Goal: Task Accomplishment & Management: Complete application form

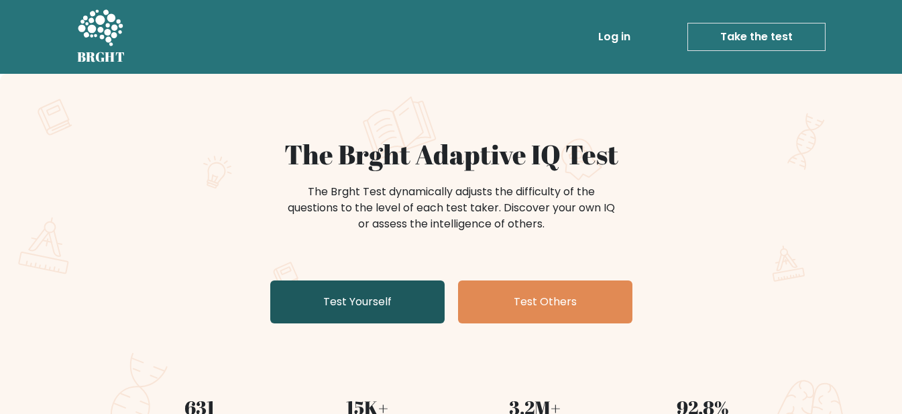
click at [355, 307] on link "Test Yourself" at bounding box center [357, 301] width 174 height 43
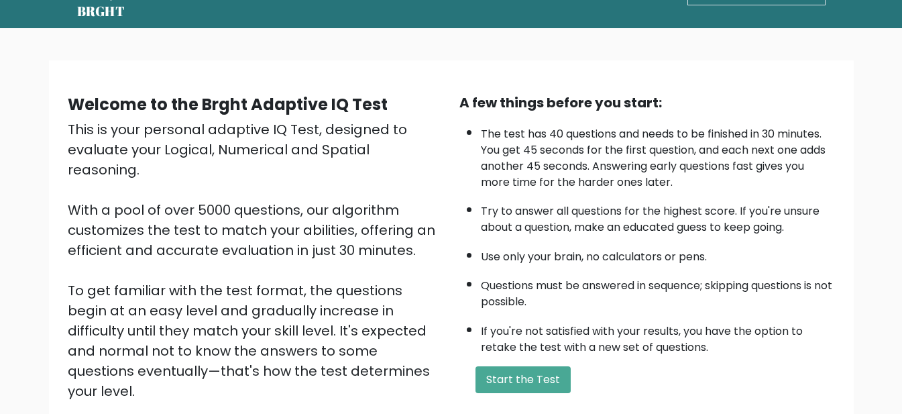
scroll to position [201, 0]
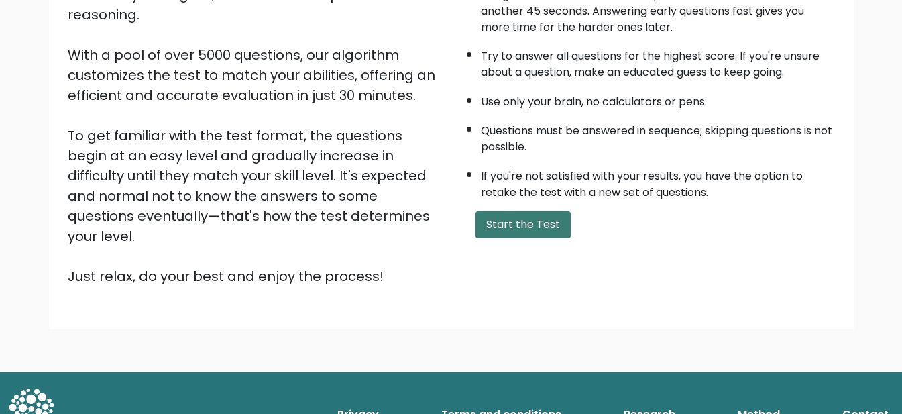
click at [515, 222] on button "Start the Test" at bounding box center [523, 224] width 95 height 27
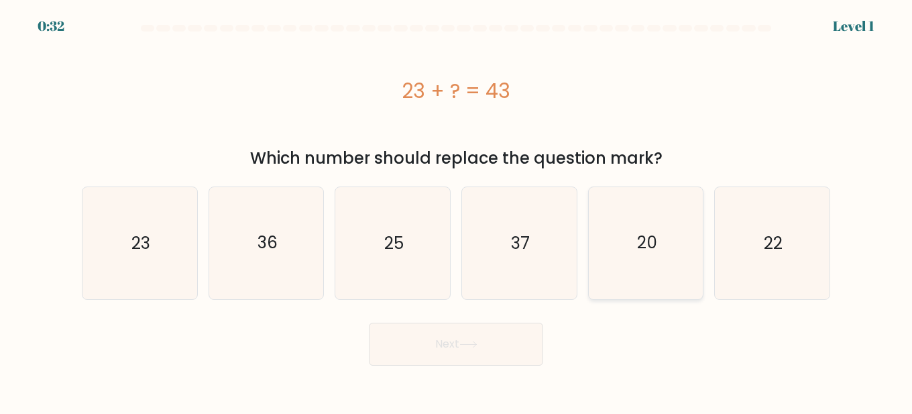
click at [651, 269] on icon "20" at bounding box center [646, 243] width 112 height 112
click at [457, 211] on input "e. 20" at bounding box center [456, 208] width 1 height 3
radio input "true"
click at [456, 355] on button "Next" at bounding box center [456, 344] width 174 height 43
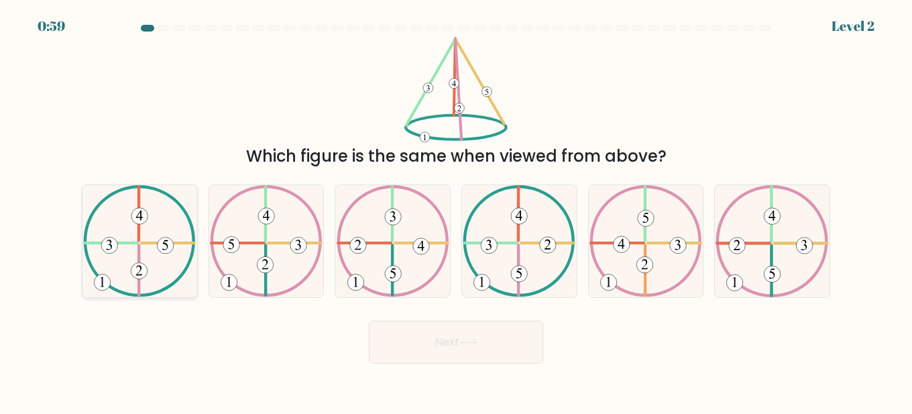
click at [156, 246] on icon at bounding box center [139, 241] width 113 height 112
click at [456, 211] on input "a." at bounding box center [456, 208] width 1 height 3
radio input "true"
click at [479, 354] on button "Next" at bounding box center [456, 342] width 174 height 43
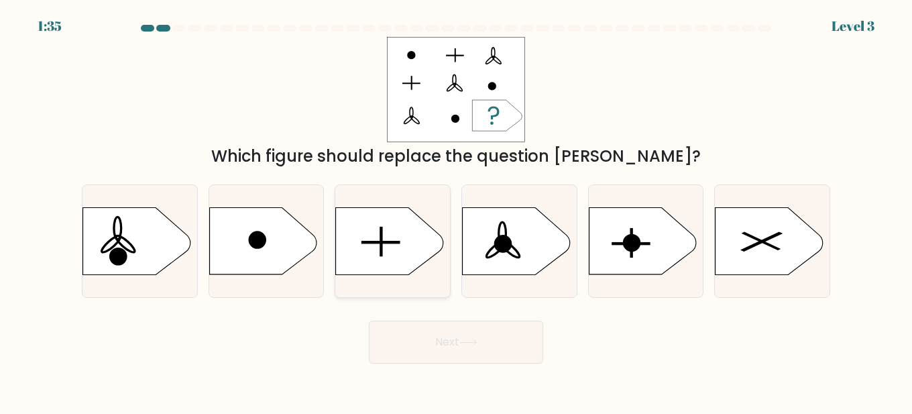
click at [386, 253] on icon at bounding box center [389, 240] width 107 height 67
click at [456, 211] on input "c." at bounding box center [456, 208] width 1 height 3
radio input "true"
click at [431, 347] on button "Next" at bounding box center [456, 342] width 174 height 43
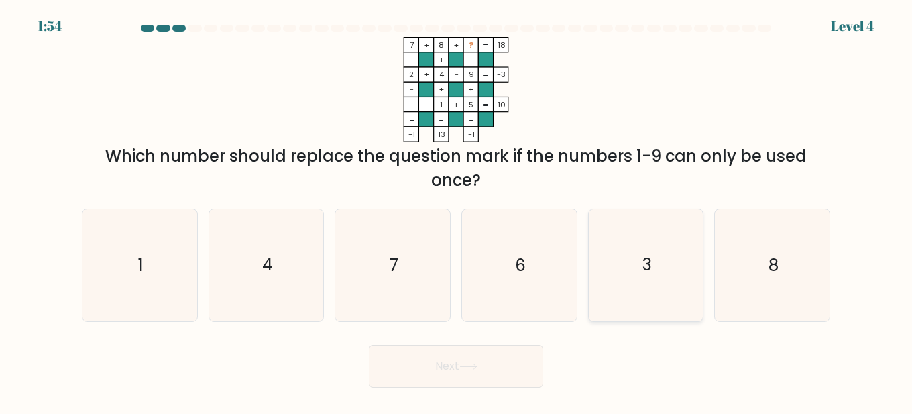
click at [667, 268] on icon "3" at bounding box center [646, 265] width 112 height 112
click at [457, 211] on input "e. 3" at bounding box center [456, 208] width 1 height 3
radio input "true"
click at [489, 386] on button "Next" at bounding box center [456, 366] width 174 height 43
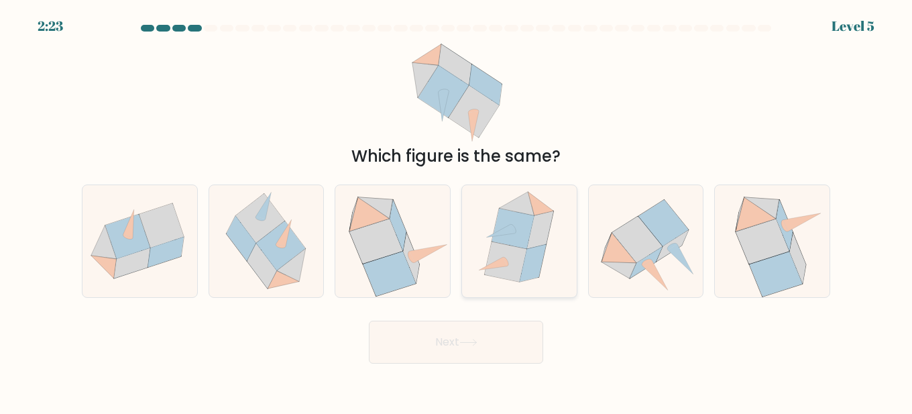
click at [529, 255] on icon at bounding box center [533, 263] width 26 height 38
click at [457, 211] on input "d." at bounding box center [456, 208] width 1 height 3
radio input "true"
click at [498, 351] on button "Next" at bounding box center [456, 342] width 174 height 43
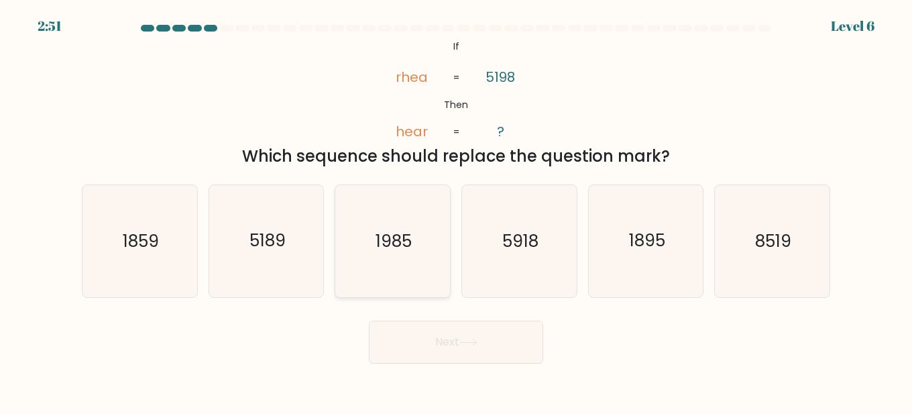
click at [405, 269] on icon "1985" at bounding box center [393, 241] width 112 height 112
click at [456, 211] on input "c. 1985" at bounding box center [456, 208] width 1 height 3
radio input "true"
click at [443, 325] on button "Next" at bounding box center [456, 342] width 174 height 43
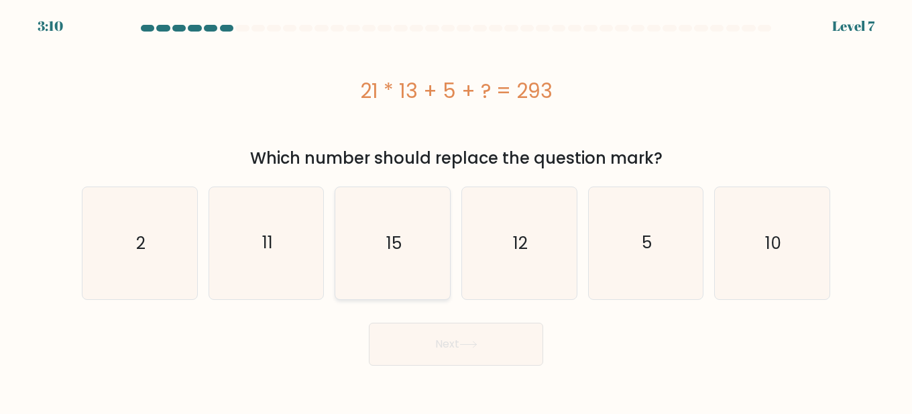
drag, startPoint x: 397, startPoint y: 271, endPoint x: 394, endPoint y: 280, distance: 10.0
click at [394, 271] on icon "15" at bounding box center [393, 243] width 112 height 112
click at [432, 340] on button "Next" at bounding box center [456, 344] width 174 height 43
click at [375, 216] on icon "15" at bounding box center [393, 243] width 112 height 112
click at [456, 211] on input "c. 15" at bounding box center [456, 208] width 1 height 3
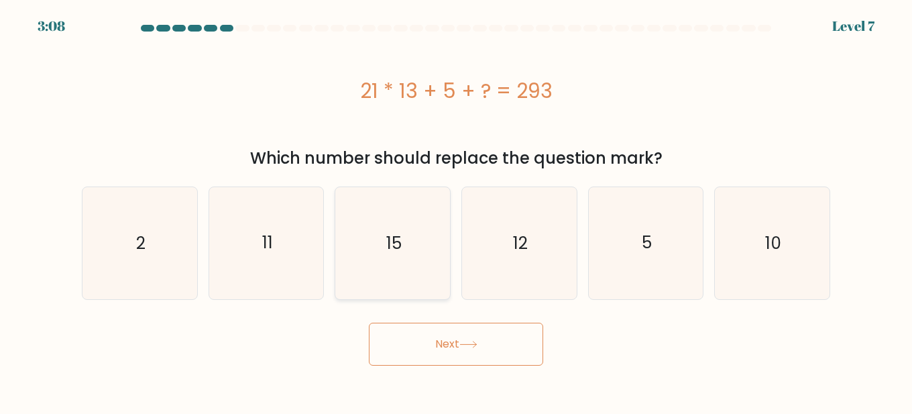
radio input "true"
click at [457, 348] on button "Next" at bounding box center [456, 344] width 174 height 43
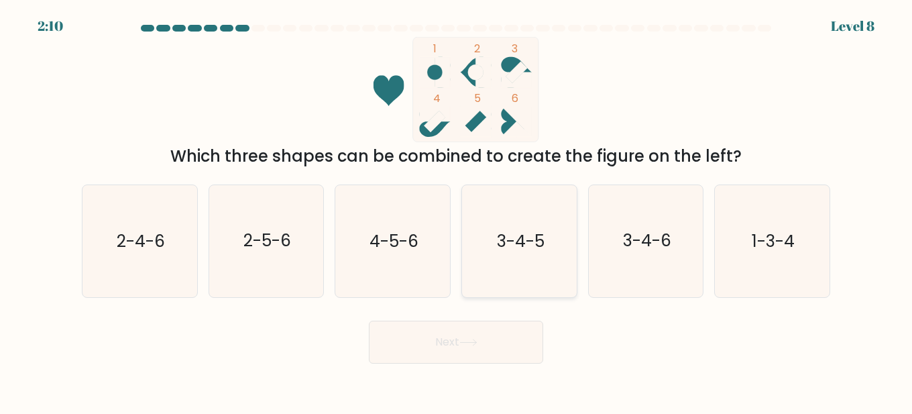
click at [484, 243] on icon "3-4-5" at bounding box center [519, 241] width 112 height 112
click at [457, 211] on input "d. 3-4-5" at bounding box center [456, 208] width 1 height 3
radio input "true"
click at [480, 322] on button "Next" at bounding box center [456, 342] width 174 height 43
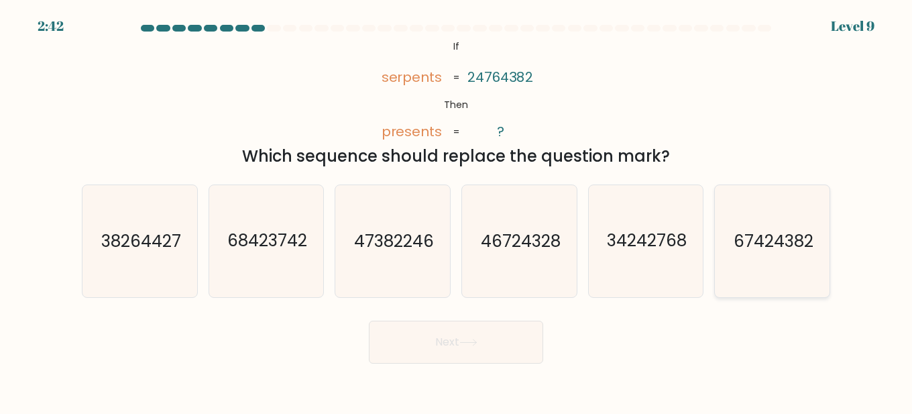
click at [769, 254] on icon "67424382" at bounding box center [772, 241] width 112 height 112
click at [457, 211] on input "f. 67424382" at bounding box center [456, 208] width 1 height 3
radio input "true"
click at [491, 350] on button "Next" at bounding box center [456, 342] width 174 height 43
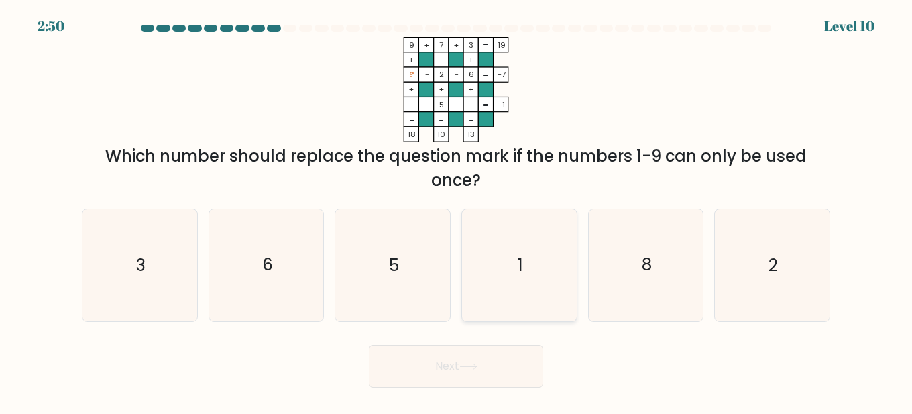
click at [539, 308] on icon "1" at bounding box center [519, 265] width 112 height 112
click at [457, 211] on input "d. 1" at bounding box center [456, 208] width 1 height 3
radio input "true"
click at [496, 361] on button "Next" at bounding box center [456, 366] width 174 height 43
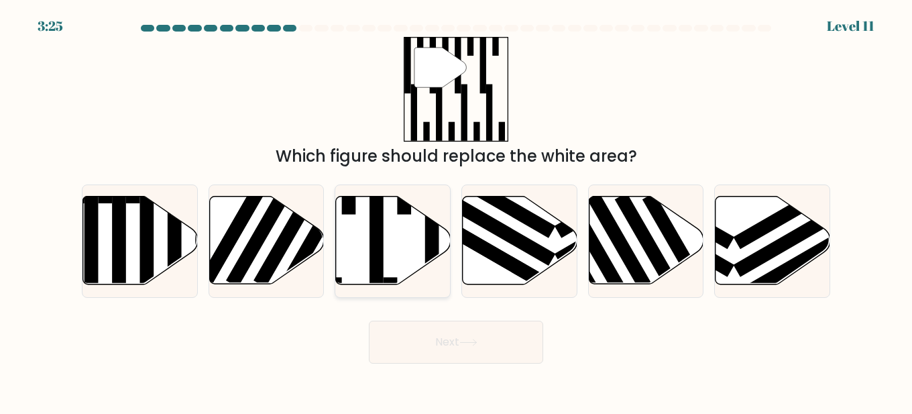
click at [378, 266] on rect at bounding box center [377, 235] width 14 height 125
click at [456, 211] on input "c." at bounding box center [456, 208] width 1 height 3
radio input "true"
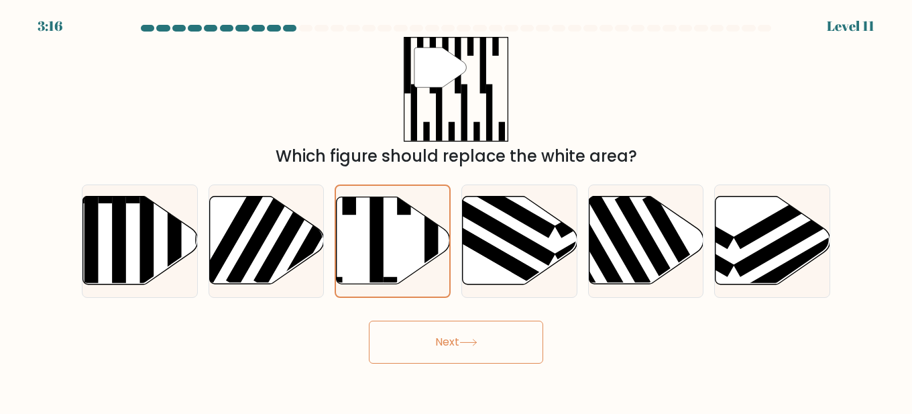
click at [423, 360] on button "Next" at bounding box center [456, 342] width 174 height 43
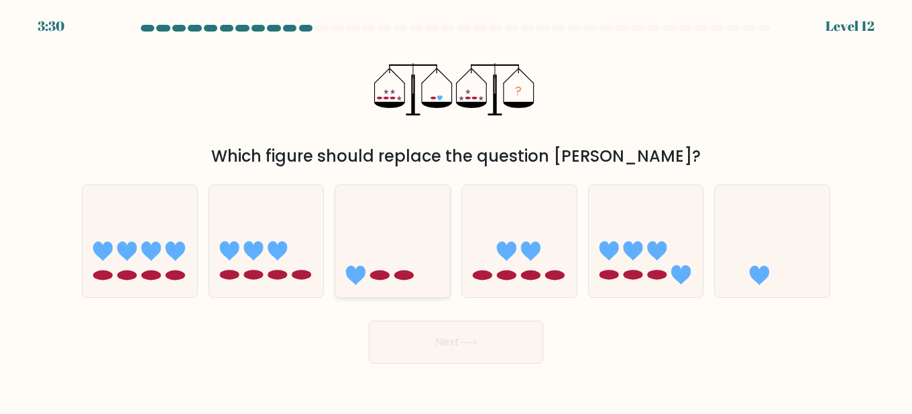
click at [415, 225] on icon at bounding box center [392, 240] width 115 height 95
click at [456, 211] on input "c." at bounding box center [456, 208] width 1 height 3
radio input "true"
click at [445, 358] on button "Next" at bounding box center [456, 342] width 174 height 43
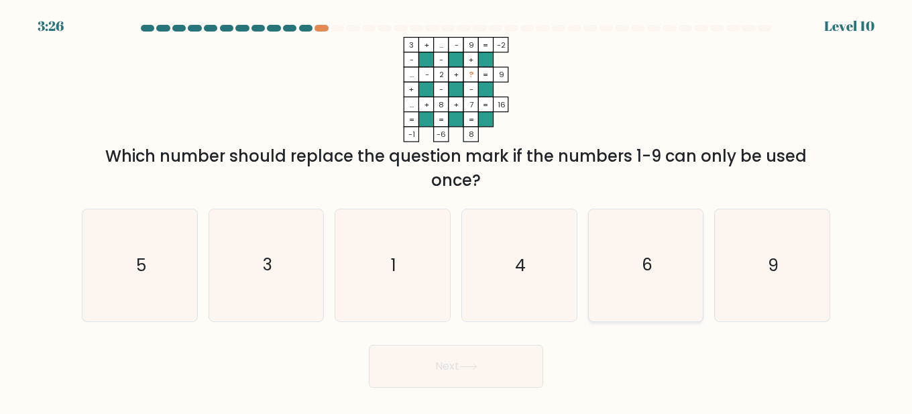
click at [610, 288] on icon "6" at bounding box center [646, 265] width 112 height 112
click at [457, 211] on input "e. 6" at bounding box center [456, 208] width 1 height 3
radio input "true"
click at [490, 368] on button "Next" at bounding box center [456, 366] width 174 height 43
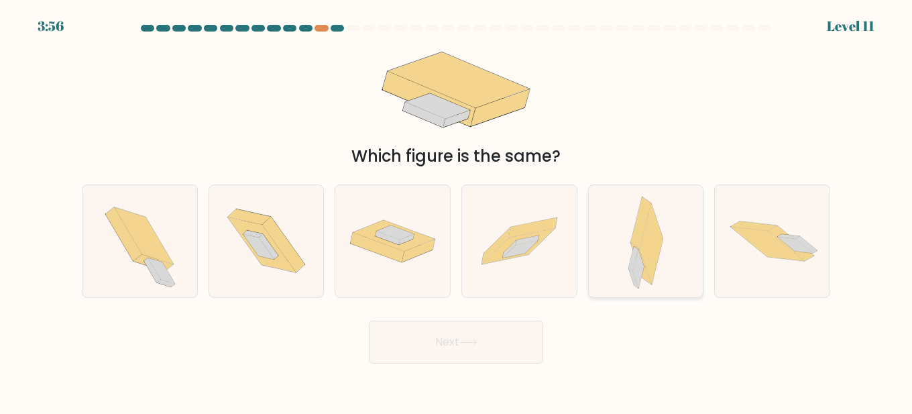
click at [620, 252] on div at bounding box center [646, 240] width 116 height 113
click at [457, 211] on input "e." at bounding box center [456, 208] width 1 height 3
radio input "true"
click at [527, 347] on button "Next" at bounding box center [456, 342] width 174 height 43
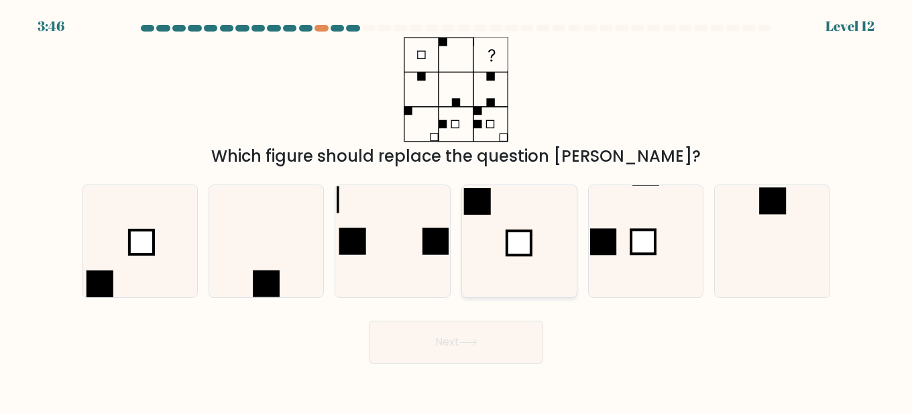
click at [529, 245] on rect at bounding box center [519, 243] width 24 height 24
click at [457, 211] on input "d." at bounding box center [456, 208] width 1 height 3
radio input "true"
click at [514, 339] on button "Next" at bounding box center [456, 342] width 174 height 43
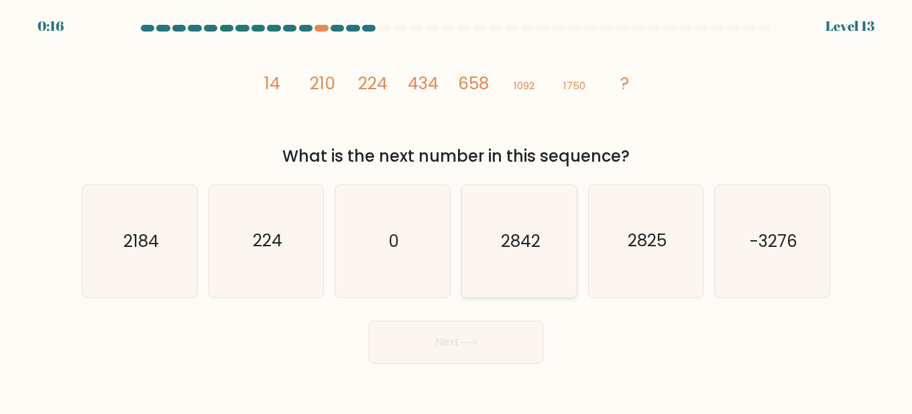
click at [470, 273] on icon "2842" at bounding box center [519, 241] width 112 height 112
click at [457, 211] on input "d. 2842" at bounding box center [456, 208] width 1 height 3
radio input "true"
click at [512, 358] on button "Next" at bounding box center [456, 342] width 174 height 43
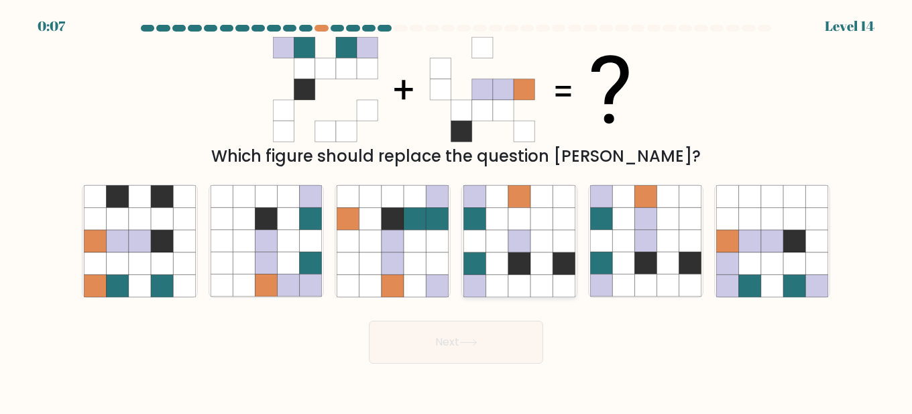
click at [545, 273] on icon at bounding box center [542, 263] width 22 height 22
click at [457, 211] on input "d." at bounding box center [456, 208] width 1 height 3
radio input "true"
click at [504, 341] on button "Next" at bounding box center [456, 342] width 174 height 43
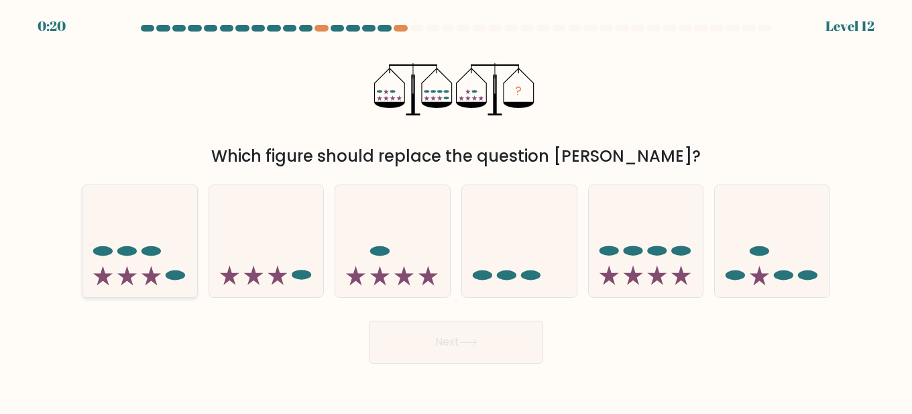
click at [144, 283] on icon at bounding box center [140, 240] width 115 height 95
click at [456, 211] on input "a." at bounding box center [456, 208] width 1 height 3
radio input "true"
click at [412, 341] on button "Next" at bounding box center [456, 342] width 174 height 43
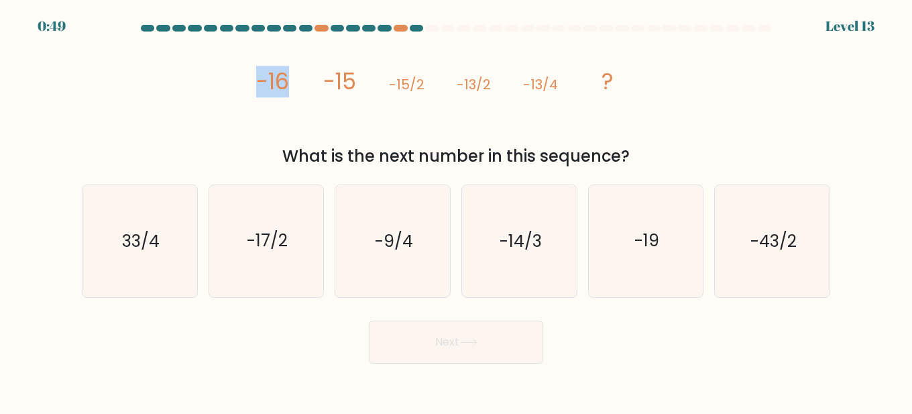
drag, startPoint x: 260, startPoint y: 79, endPoint x: 332, endPoint y: 87, distance: 72.1
click at [298, 79] on icon "image/svg+xml -16 -15 -15/2 -13/2 -13/4 ?" at bounding box center [456, 89] width 402 height 105
drag, startPoint x: 327, startPoint y: 75, endPoint x: 370, endPoint y: 75, distance: 42.9
click at [362, 75] on icon "image/svg+xml -16 -15 -15/2 -13/2 -13/4 ?" at bounding box center [456, 89] width 402 height 105
click at [507, 114] on icon "image/svg+xml -16 -15 -15/2 -13/2 -13/4 ?" at bounding box center [456, 89] width 402 height 105
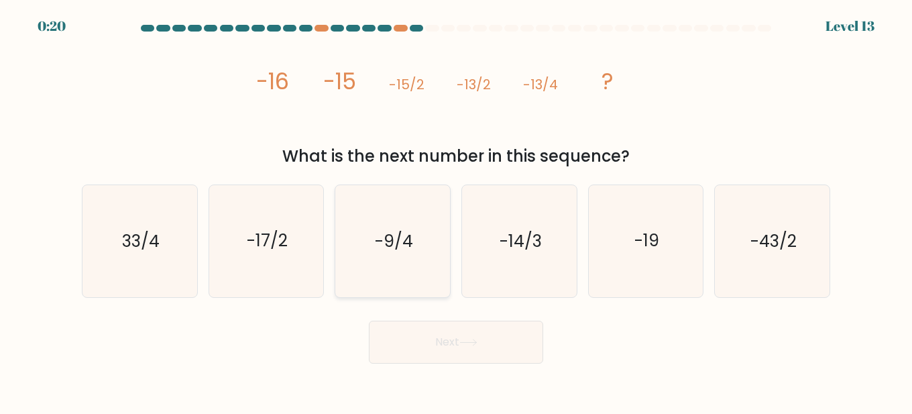
click at [398, 250] on text "-9/4" at bounding box center [394, 240] width 38 height 23
click at [456, 211] on input "c. -9/4" at bounding box center [456, 208] width 1 height 3
radio input "true"
click at [461, 362] on button "Next" at bounding box center [456, 342] width 174 height 43
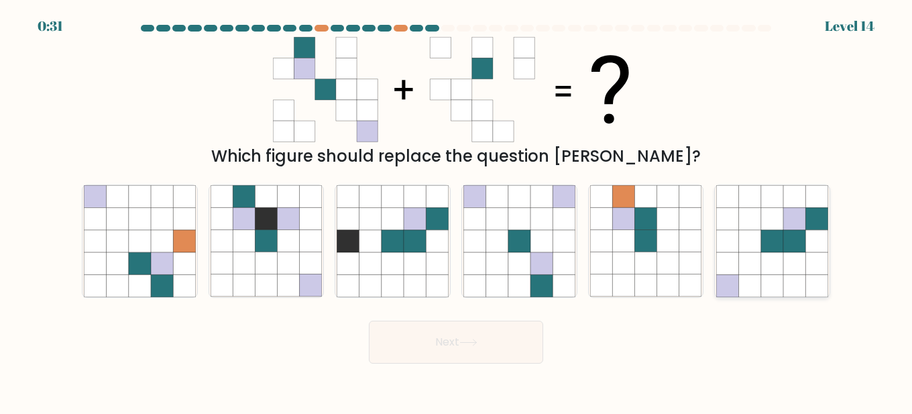
click at [770, 241] on icon at bounding box center [772, 241] width 22 height 22
click at [457, 211] on input "f." at bounding box center [456, 208] width 1 height 3
radio input "true"
click at [461, 348] on button "Next" at bounding box center [456, 342] width 174 height 43
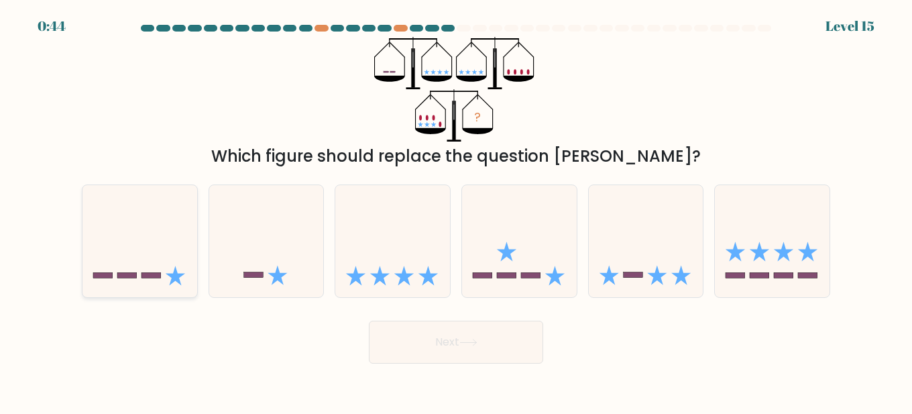
click at [190, 269] on icon at bounding box center [140, 240] width 115 height 95
click at [456, 211] on input "a." at bounding box center [456, 208] width 1 height 3
radio input "true"
click at [628, 268] on icon at bounding box center [646, 240] width 115 height 95
click at [457, 211] on input "e." at bounding box center [456, 208] width 1 height 3
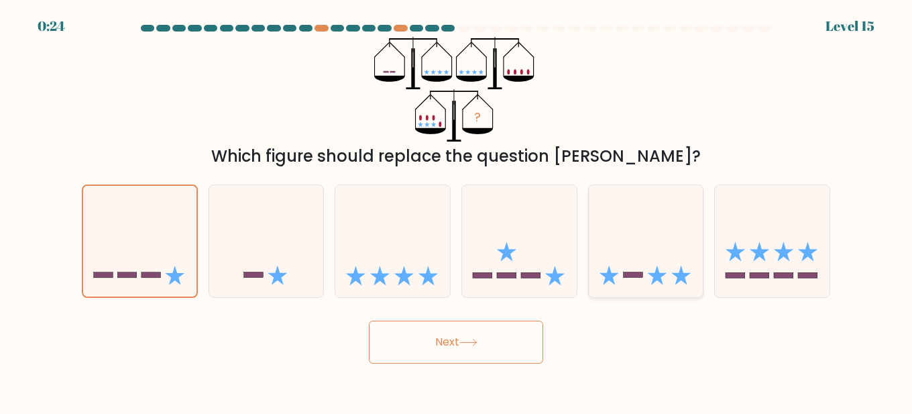
radio input "true"
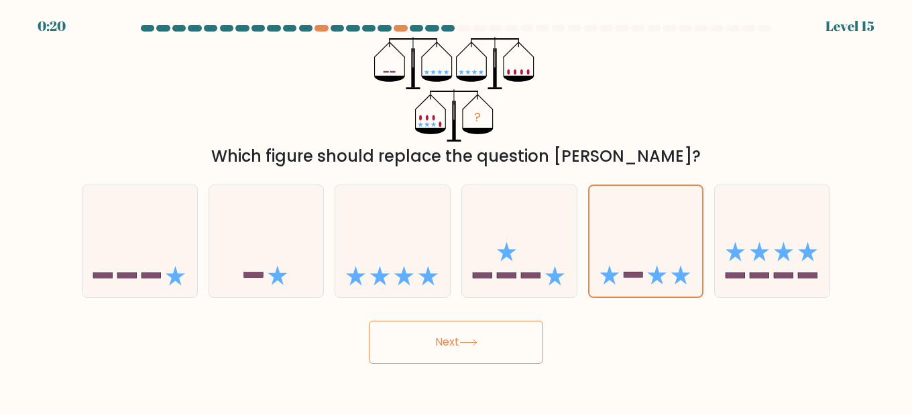
click at [513, 335] on button "Next" at bounding box center [456, 342] width 174 height 43
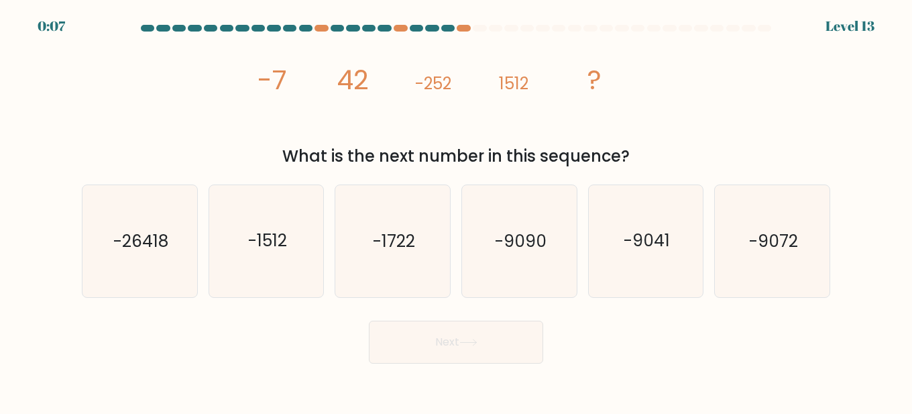
click at [258, 331] on div "Next" at bounding box center [456, 339] width 765 height 50
click at [393, 256] on icon "-1722" at bounding box center [393, 241] width 112 height 112
click at [456, 211] on input "c. -1722" at bounding box center [456, 208] width 1 height 3
radio input "true"
click at [492, 340] on button "Next" at bounding box center [456, 342] width 174 height 43
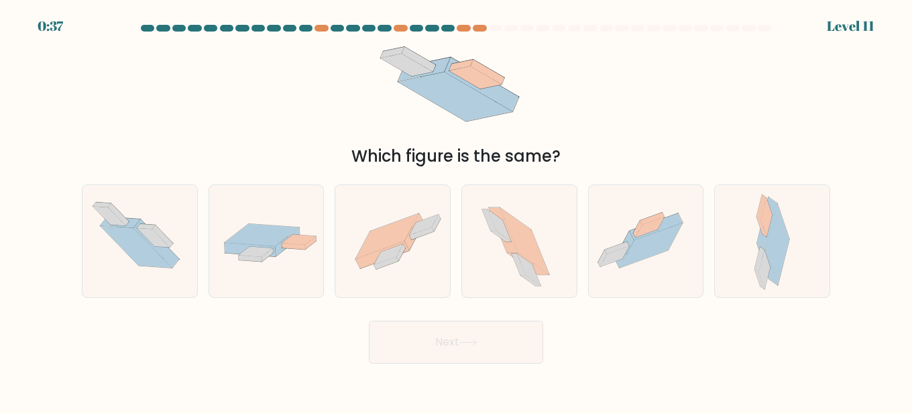
drag, startPoint x: 607, startPoint y: 239, endPoint x: 583, endPoint y: 290, distance: 56.4
click at [608, 240] on icon at bounding box center [646, 241] width 115 height 86
click at [457, 211] on input "e." at bounding box center [456, 208] width 1 height 3
radio input "true"
click at [520, 355] on button "Next" at bounding box center [456, 342] width 174 height 43
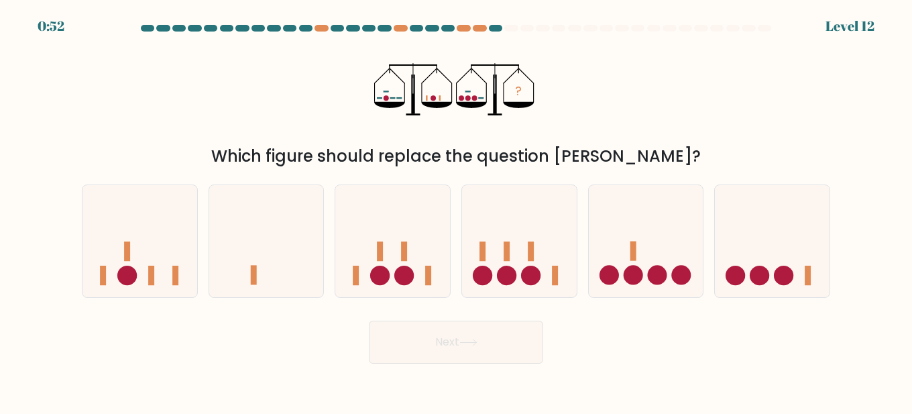
drag, startPoint x: 173, startPoint y: 283, endPoint x: 278, endPoint y: 334, distance: 116.4
click at [174, 282] on rect at bounding box center [175, 275] width 6 height 19
click at [456, 211] on input "a." at bounding box center [456, 208] width 1 height 3
radio input "true"
click at [462, 350] on button "Next" at bounding box center [456, 342] width 174 height 43
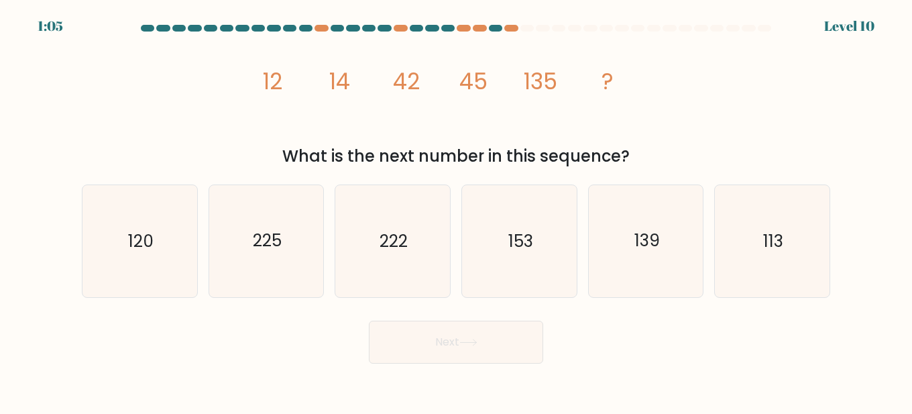
drag, startPoint x: 223, startPoint y: 355, endPoint x: 525, endPoint y: 288, distance: 309.9
click at [223, 355] on div "Next" at bounding box center [456, 339] width 765 height 50
click at [618, 278] on icon "139" at bounding box center [646, 241] width 112 height 112
click at [457, 211] on input "e. 139" at bounding box center [456, 208] width 1 height 3
radio input "true"
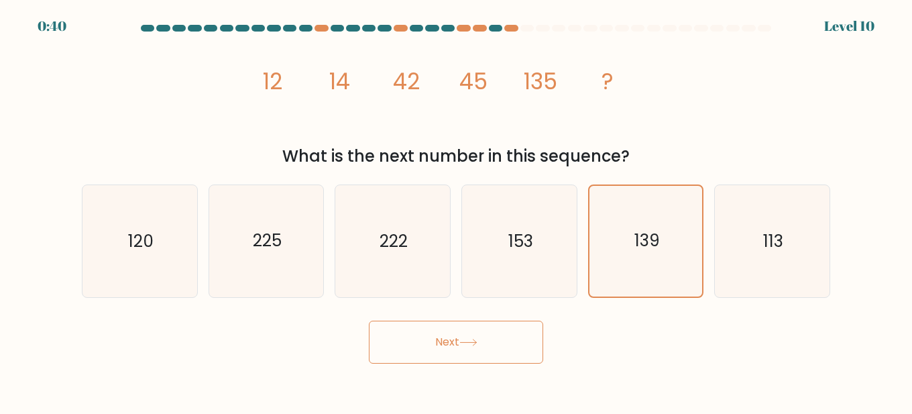
click at [692, 406] on body "0:40 Level 10" at bounding box center [456, 207] width 912 height 414
click at [499, 349] on button "Next" at bounding box center [456, 342] width 174 height 43
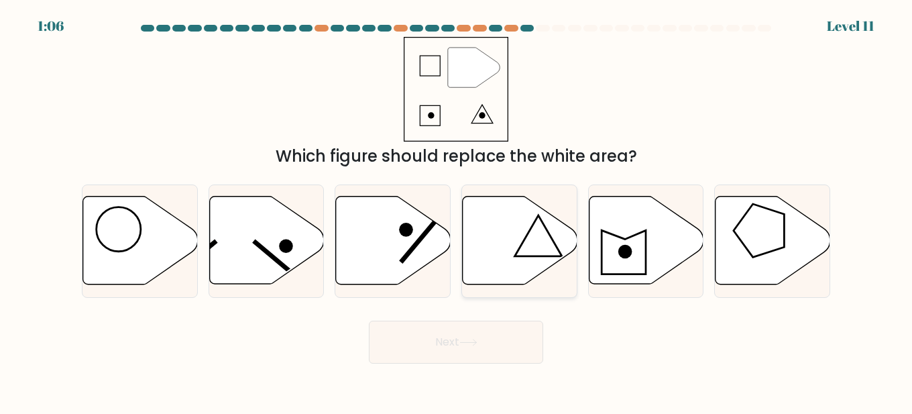
click at [535, 265] on icon at bounding box center [520, 241] width 115 height 88
click at [457, 211] on input "d." at bounding box center [456, 208] width 1 height 3
radio input "true"
click at [478, 345] on icon at bounding box center [468, 342] width 18 height 7
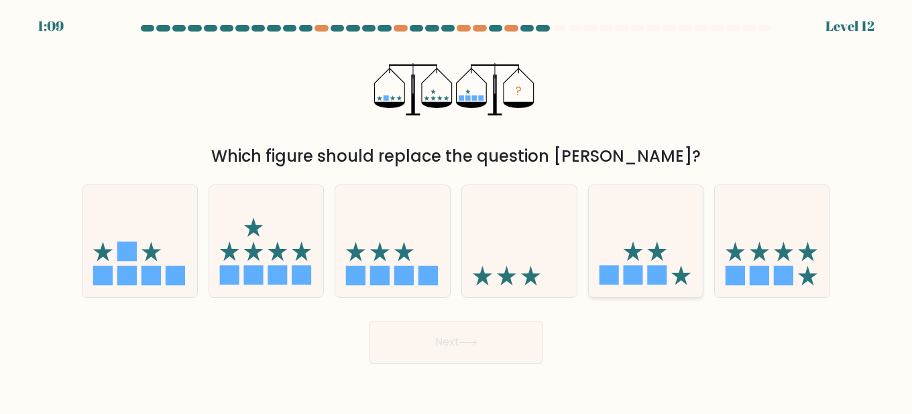
click at [661, 283] on rect at bounding box center [656, 275] width 19 height 19
click at [457, 211] on input "e." at bounding box center [456, 208] width 1 height 3
radio input "true"
click at [475, 342] on icon at bounding box center [468, 342] width 16 height 6
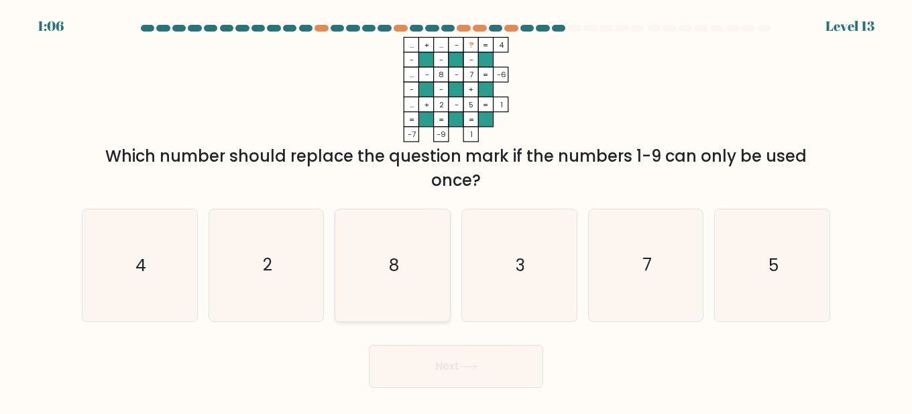
click at [430, 282] on icon "8" at bounding box center [393, 265] width 112 height 112
click at [456, 211] on input "c. 8" at bounding box center [456, 208] width 1 height 3
radio input "true"
drag, startPoint x: 761, startPoint y: 284, endPoint x: 749, endPoint y: 310, distance: 28.8
click at [762, 284] on icon "5" at bounding box center [772, 265] width 112 height 112
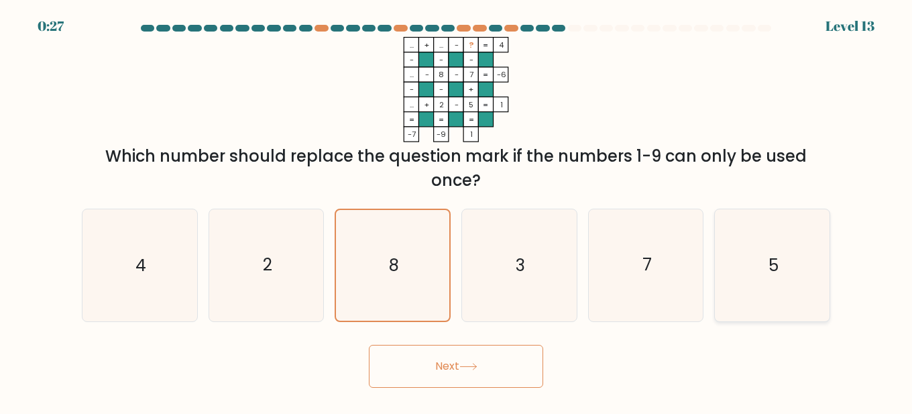
click at [457, 211] on input "f. 5" at bounding box center [456, 208] width 1 height 3
radio input "true"
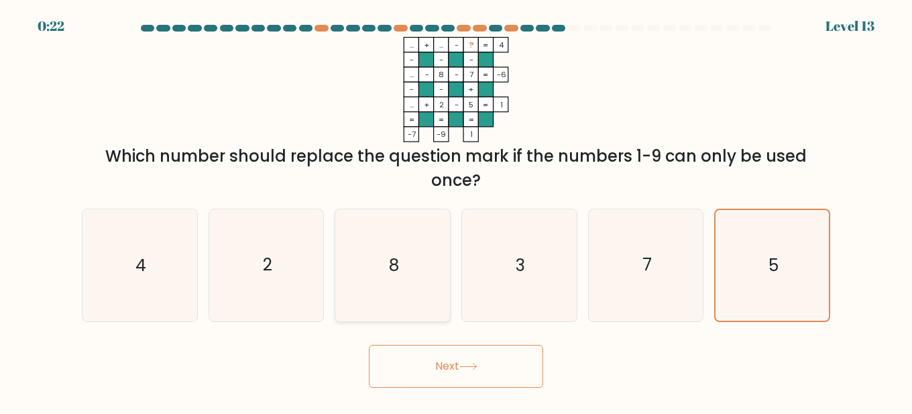
click at [431, 286] on icon "8" at bounding box center [393, 265] width 112 height 112
click at [456, 211] on input "c. 8" at bounding box center [456, 208] width 1 height 3
radio input "true"
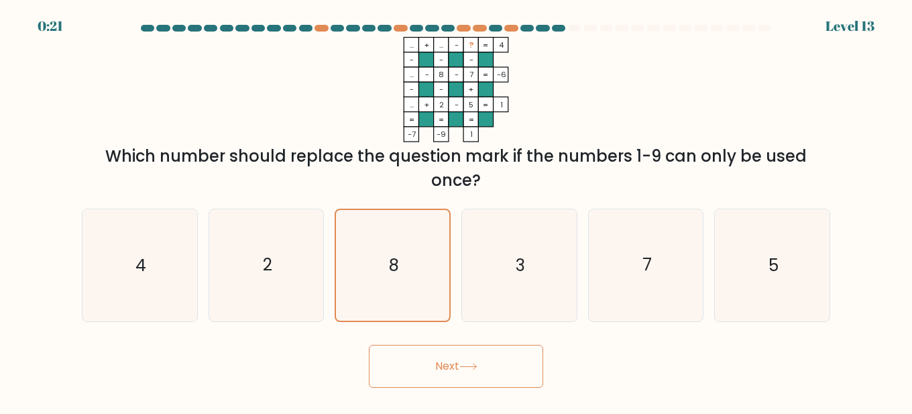
click at [449, 353] on button "Next" at bounding box center [456, 366] width 174 height 43
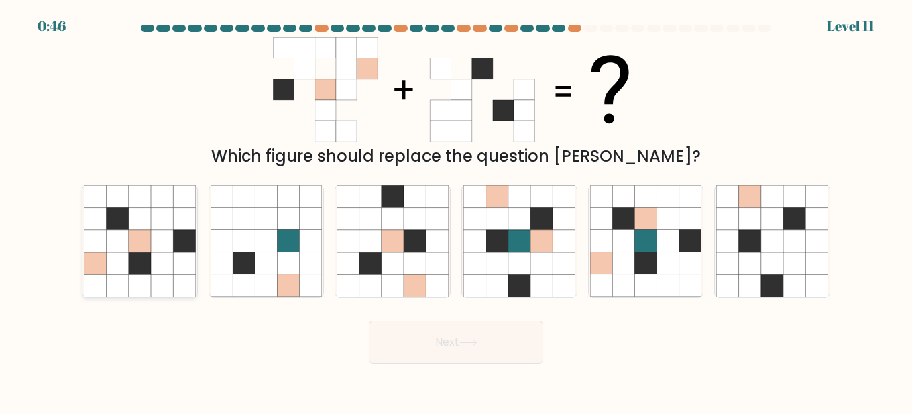
click at [127, 268] on icon at bounding box center [118, 263] width 22 height 22
click at [456, 211] on input "a." at bounding box center [456, 208] width 1 height 3
radio input "true"
click at [396, 244] on icon at bounding box center [393, 241] width 22 height 22
click at [456, 211] on input "c." at bounding box center [456, 208] width 1 height 3
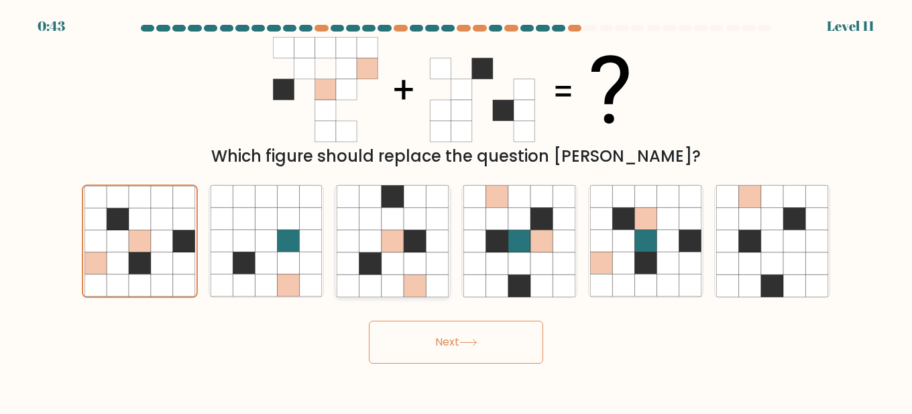
radio input "true"
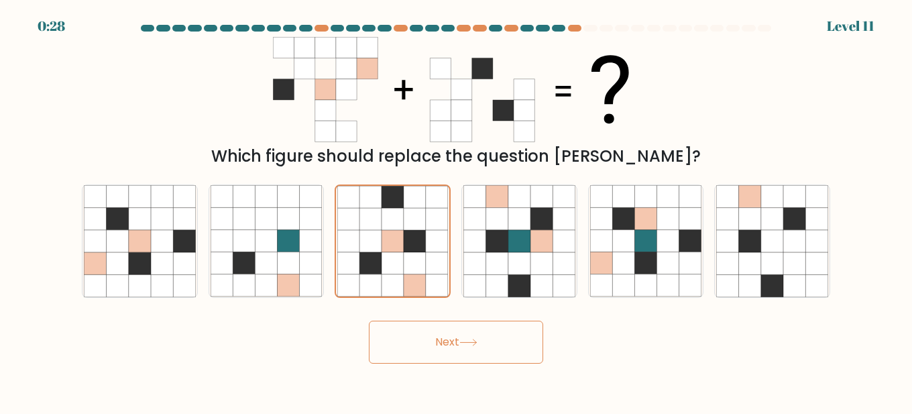
click at [420, 341] on button "Next" at bounding box center [456, 342] width 174 height 43
